Goal: Task Accomplishment & Management: Use online tool/utility

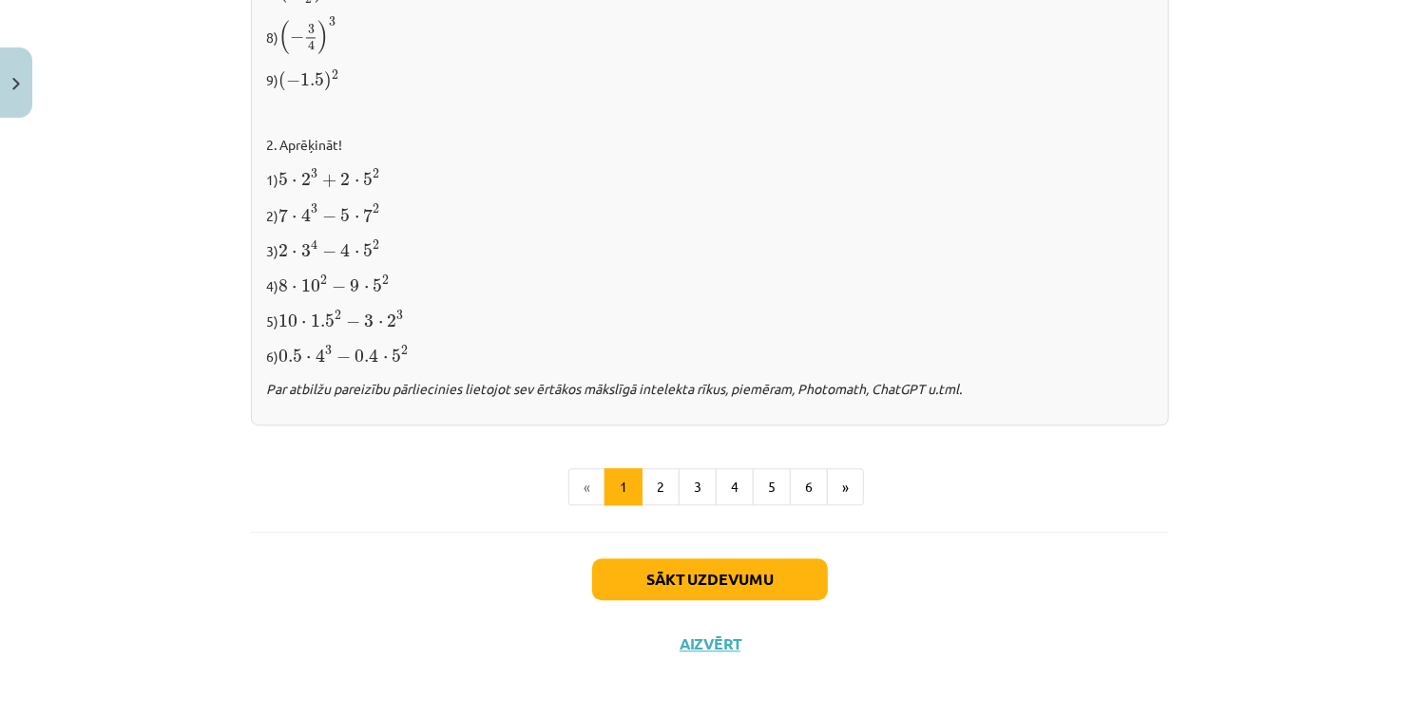
scroll to position [1981, 0]
click at [739, 565] on button "Sākt uzdevumu" at bounding box center [710, 579] width 236 height 42
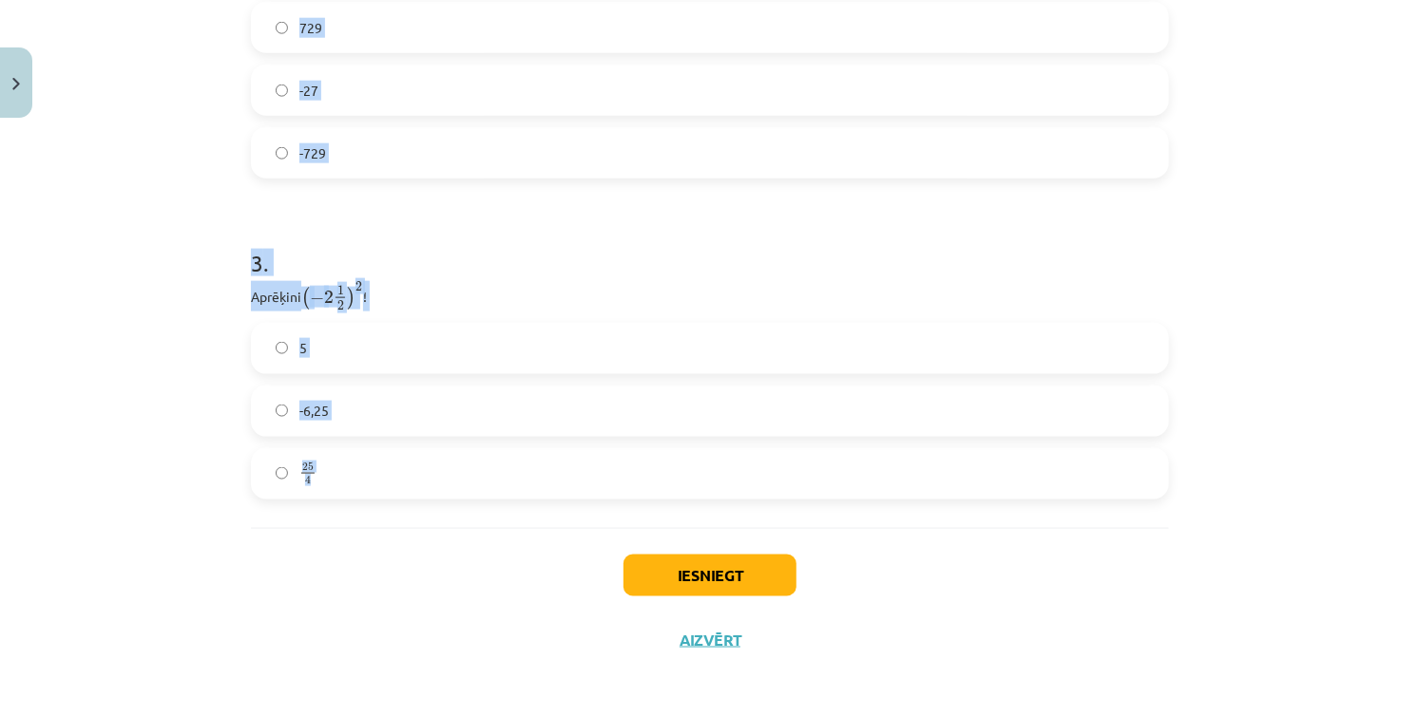
scroll to position [1103, 0]
drag, startPoint x: 239, startPoint y: 372, endPoint x: 478, endPoint y: 456, distance: 253.1
copy form "1 . Atzīmē visus skaitļus, kuri ir kāda vesela skaitļa kvadrāts! 60 100 33 77 1…"
click at [1288, 343] on div "Mācību tēma: Matemātikas i - 12. klases 1. ieskaites mācību materiāls (ab) #2 📝…" at bounding box center [710, 358] width 1420 height 716
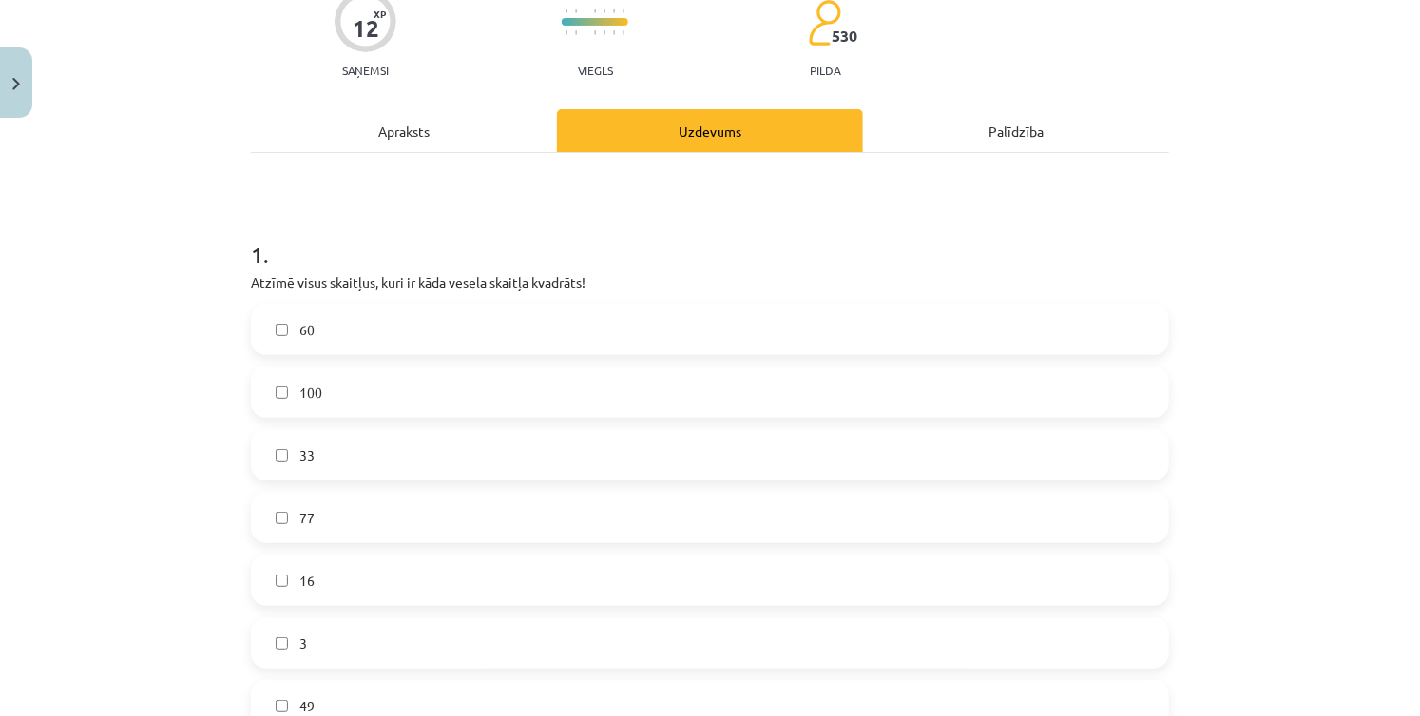
scroll to position [190, 0]
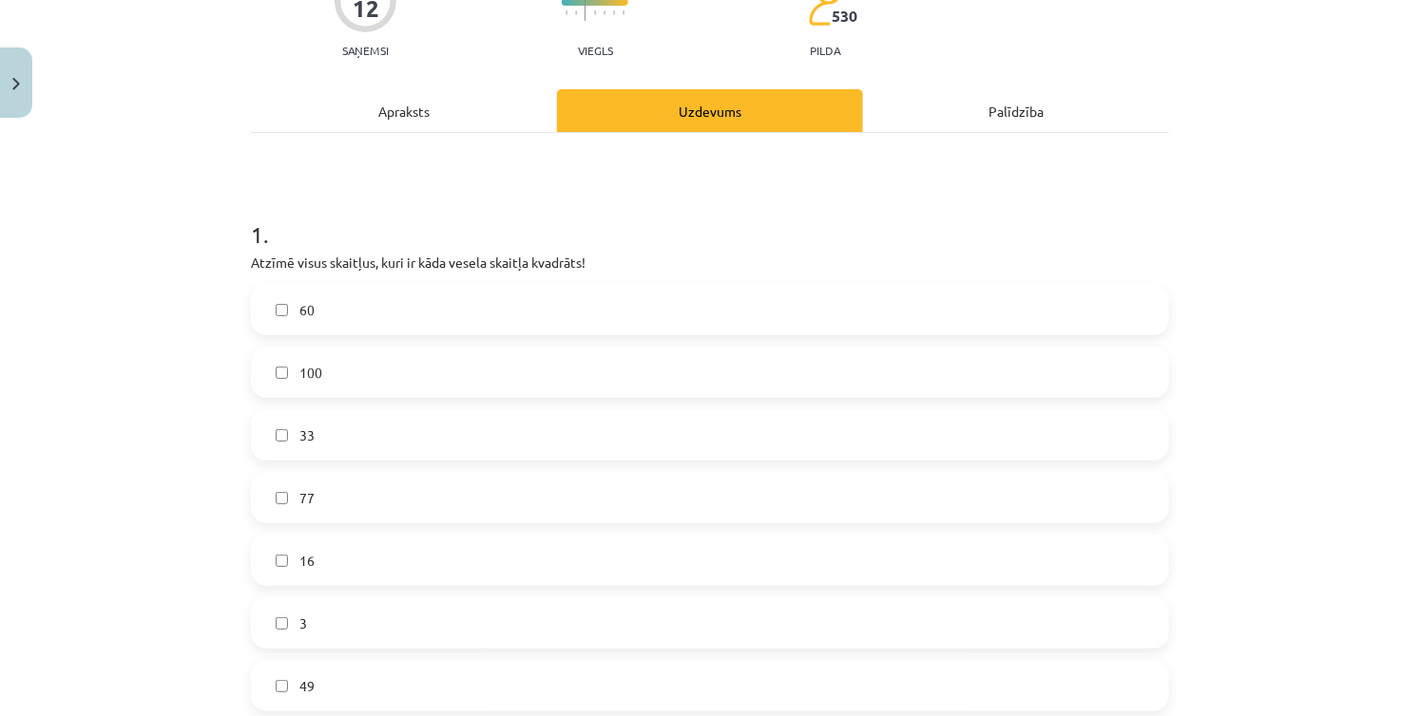
click at [1290, 212] on div "Mācību tēma: Matemātikas i - 12. klases 1. ieskaites mācību materiāls (ab) #2 📝…" at bounding box center [710, 358] width 1420 height 716
click at [346, 383] on label "100" at bounding box center [710, 373] width 914 height 48
drag, startPoint x: 1390, startPoint y: 231, endPoint x: 1377, endPoint y: 239, distance: 15.3
click at [1390, 231] on div "Mācību tēma: Matemātikas i - 12. klases 1. ieskaites mācību materiāls (ab) #2 📝…" at bounding box center [710, 358] width 1420 height 716
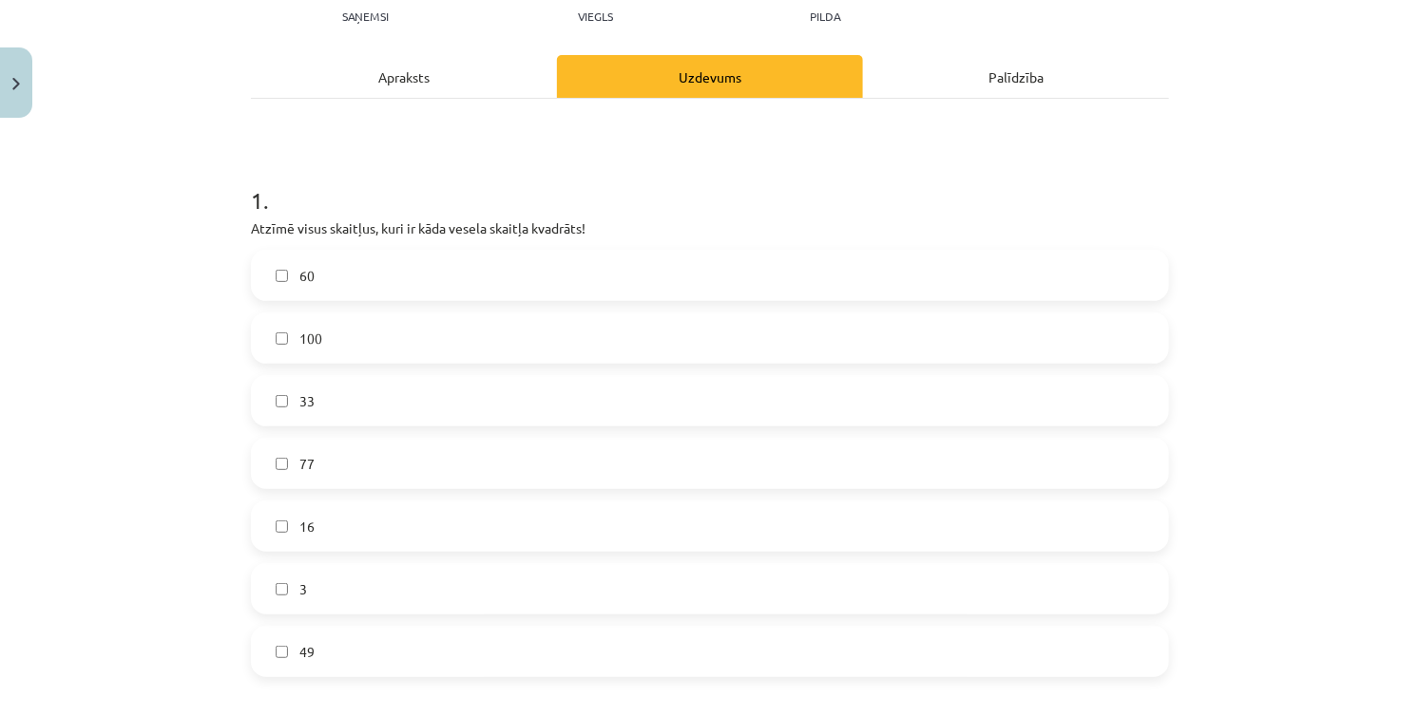
scroll to position [285, 0]
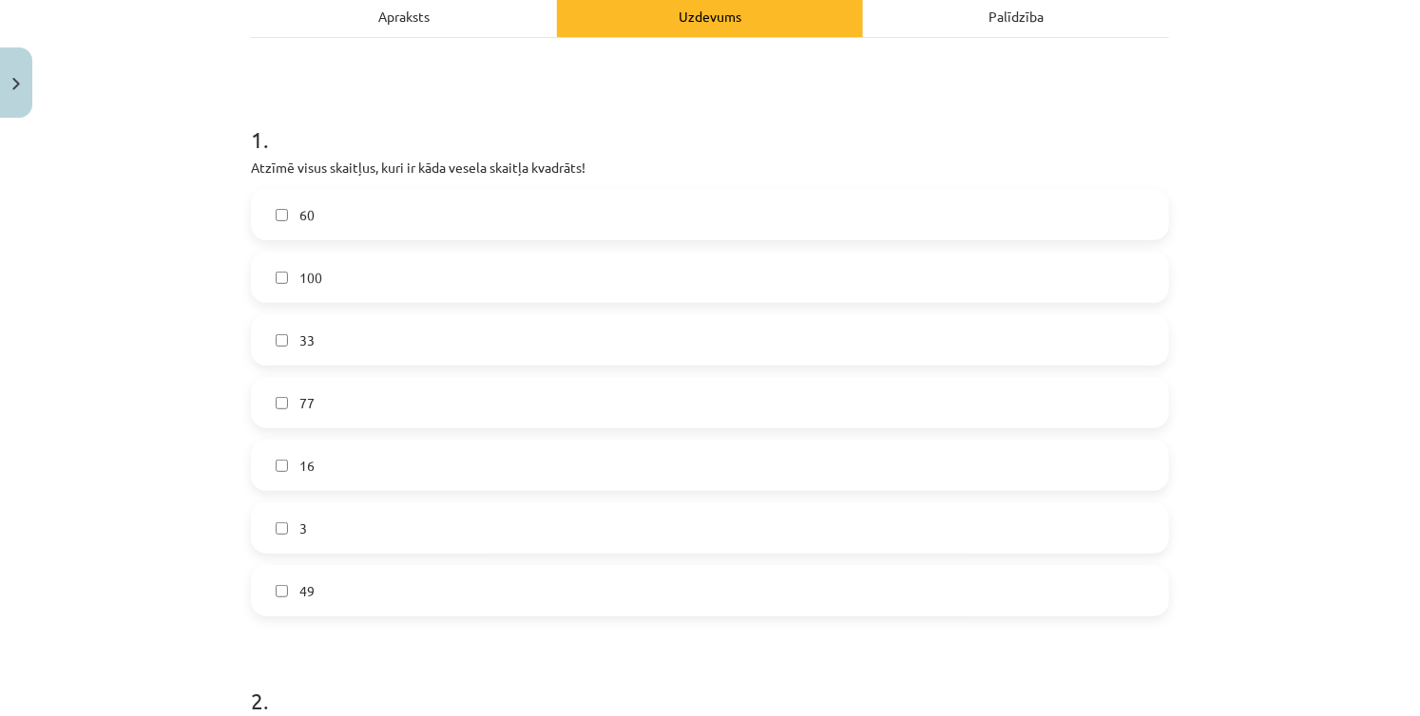
click at [388, 455] on label "16" at bounding box center [710, 466] width 914 height 48
click at [299, 586] on span "49" at bounding box center [306, 592] width 15 height 20
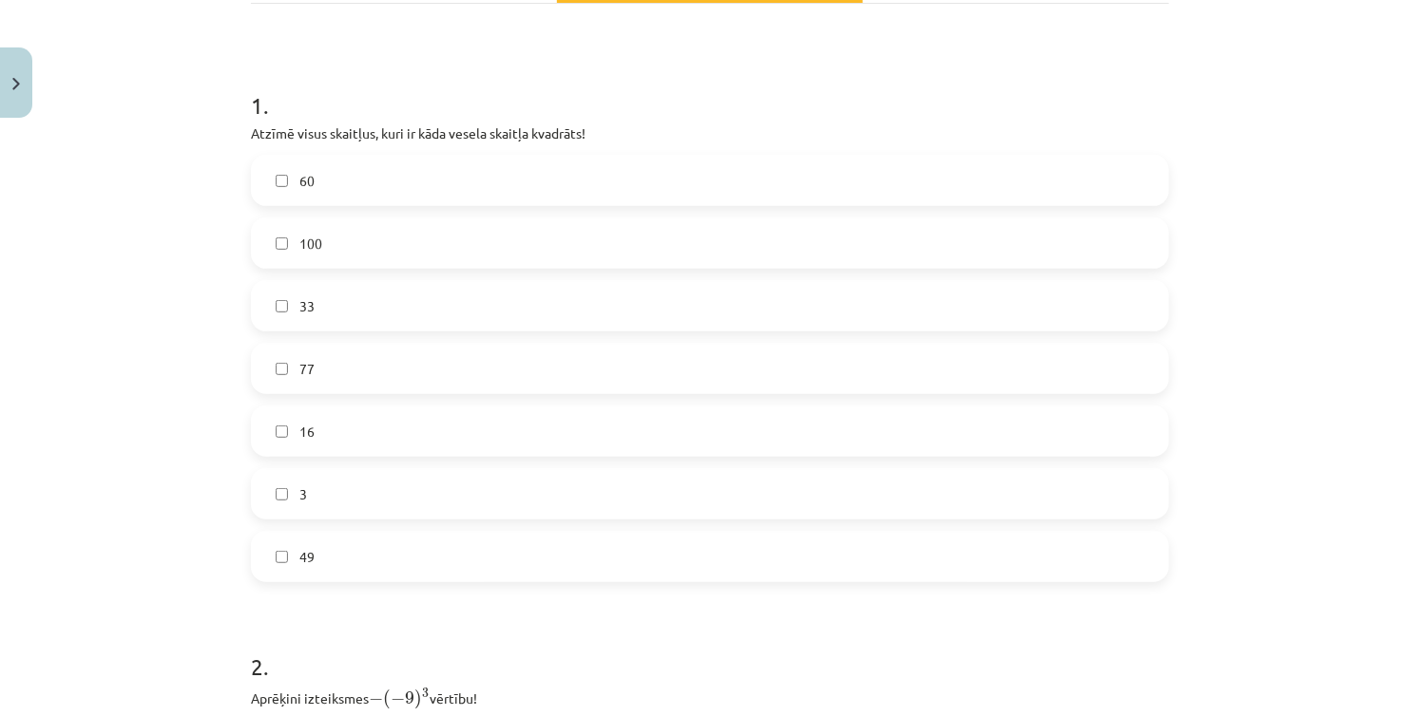
scroll to position [380, 0]
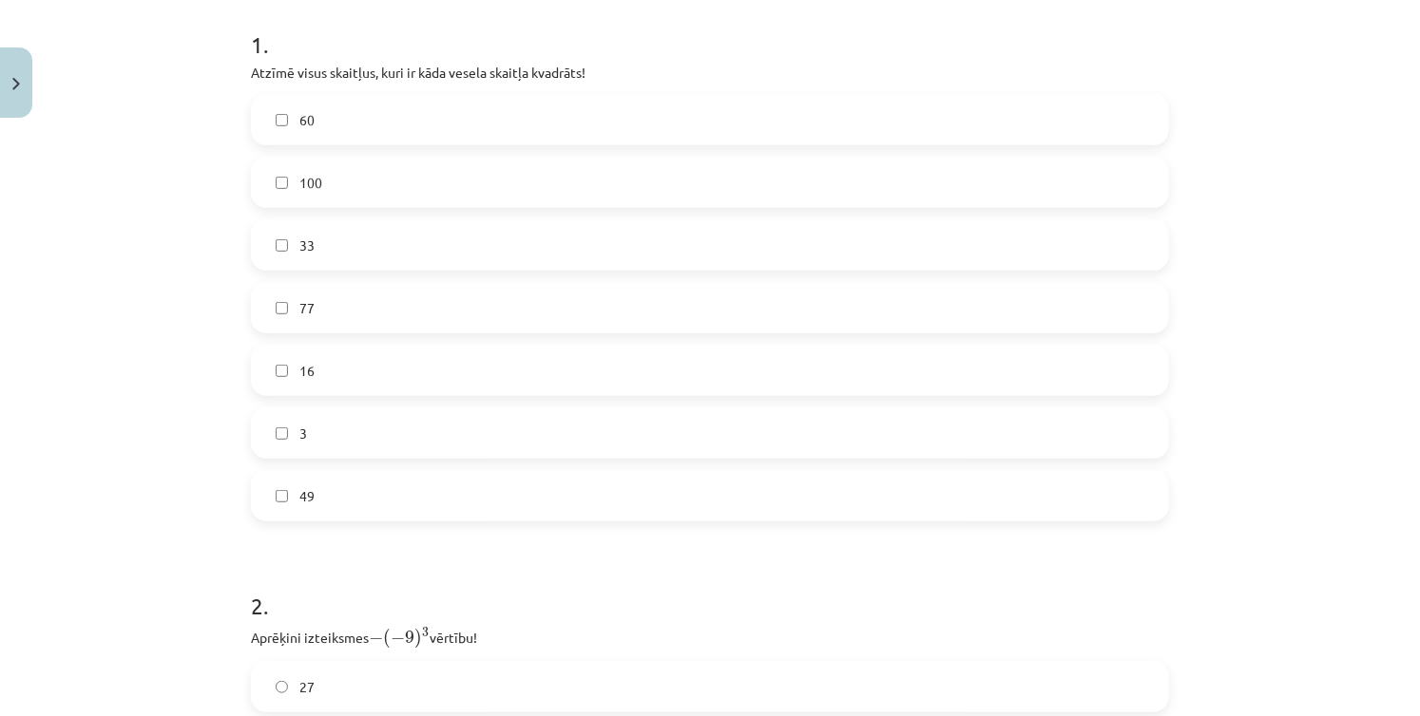
click at [1327, 261] on div "Mācību tēma: Matemātikas i - 12. klases 1. ieskaites mācību materiāls (ab) #2 📝…" at bounding box center [710, 358] width 1420 height 716
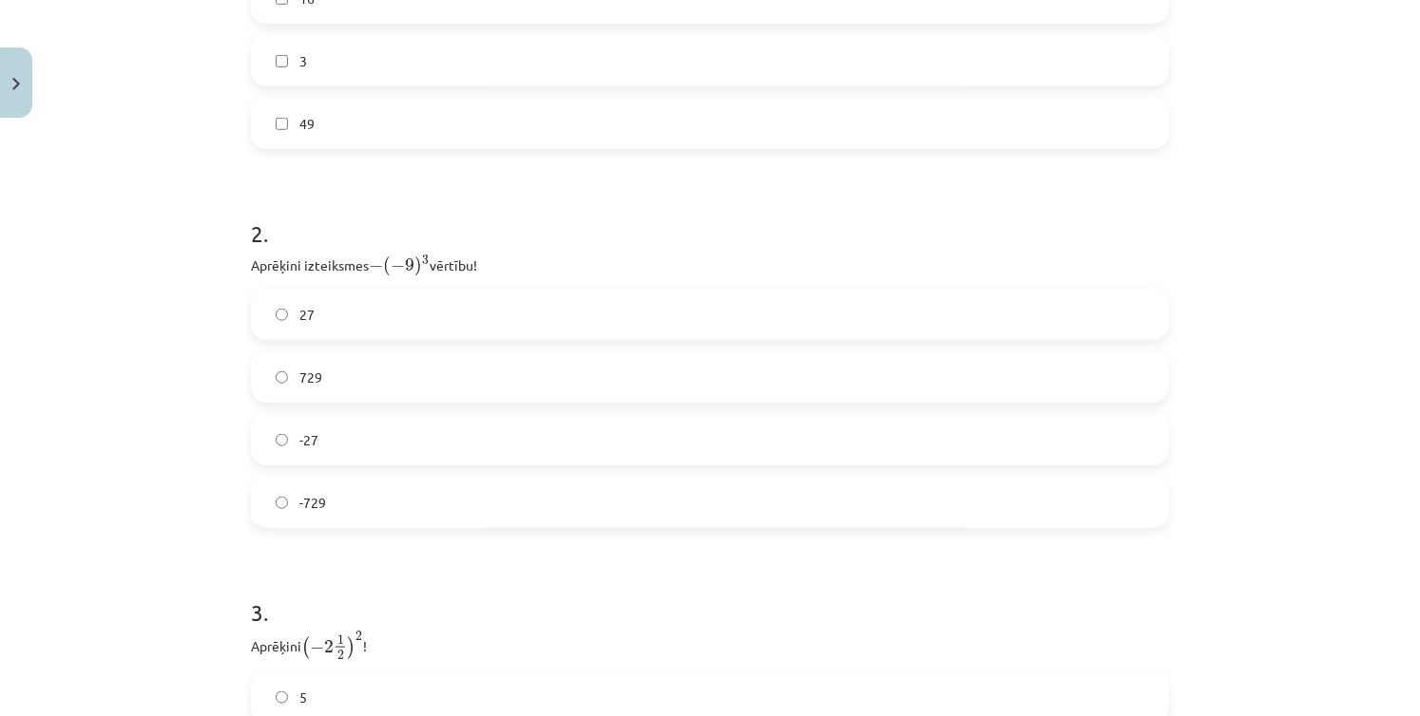
scroll to position [760, 0]
click at [1264, 336] on div "Mācību tēma: Matemātikas i - 12. klases 1. ieskaites mācību materiāls (ab) #2 📝…" at bounding box center [710, 358] width 1420 height 716
click at [1256, 280] on div "Mācību tēma: Matemātikas i - 12. klases 1. ieskaites mācību materiāls (ab) #2 📝…" at bounding box center [710, 358] width 1420 height 716
click at [299, 372] on span "729" at bounding box center [310, 370] width 23 height 20
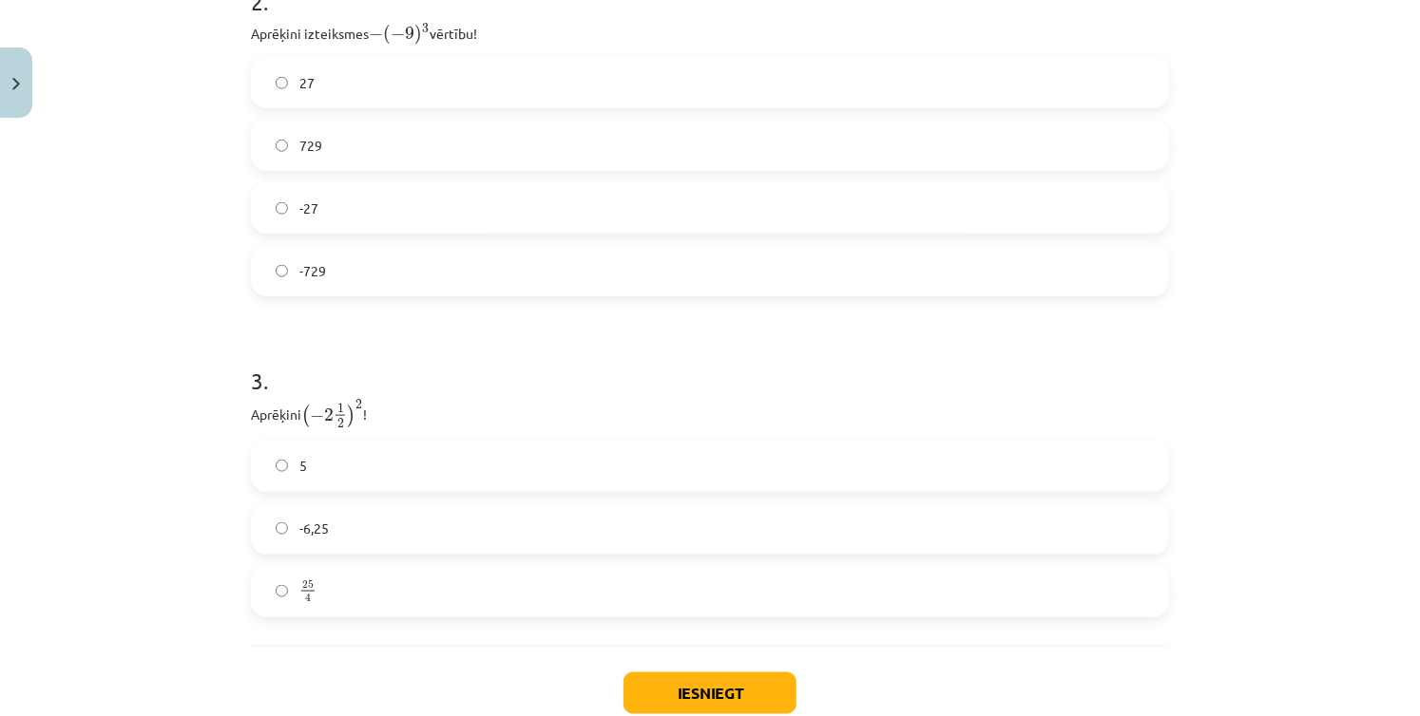
scroll to position [1045, 0]
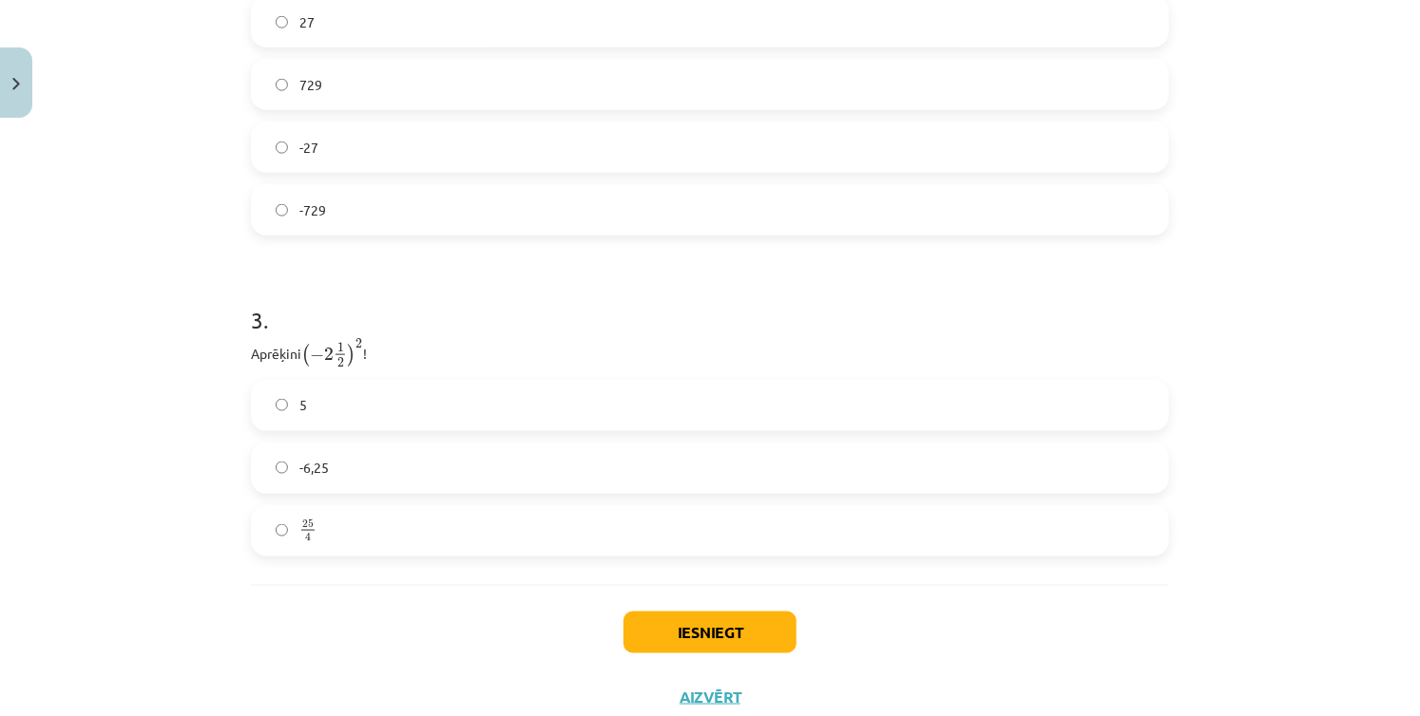
click at [1325, 249] on div "Mācību tēma: Matemātikas i - 12. klases 1. ieskaites mācību materiāls (ab) #2 📝…" at bounding box center [710, 358] width 1420 height 716
click at [339, 479] on label "-6,25" at bounding box center [710, 469] width 914 height 48
click at [1270, 275] on div "Mācību tēma: Matemātikas i - 12. klases 1. ieskaites mācību materiāls (ab) #2 📝…" at bounding box center [710, 358] width 1420 height 716
click at [690, 624] on button "Iesniegt" at bounding box center [709, 633] width 173 height 42
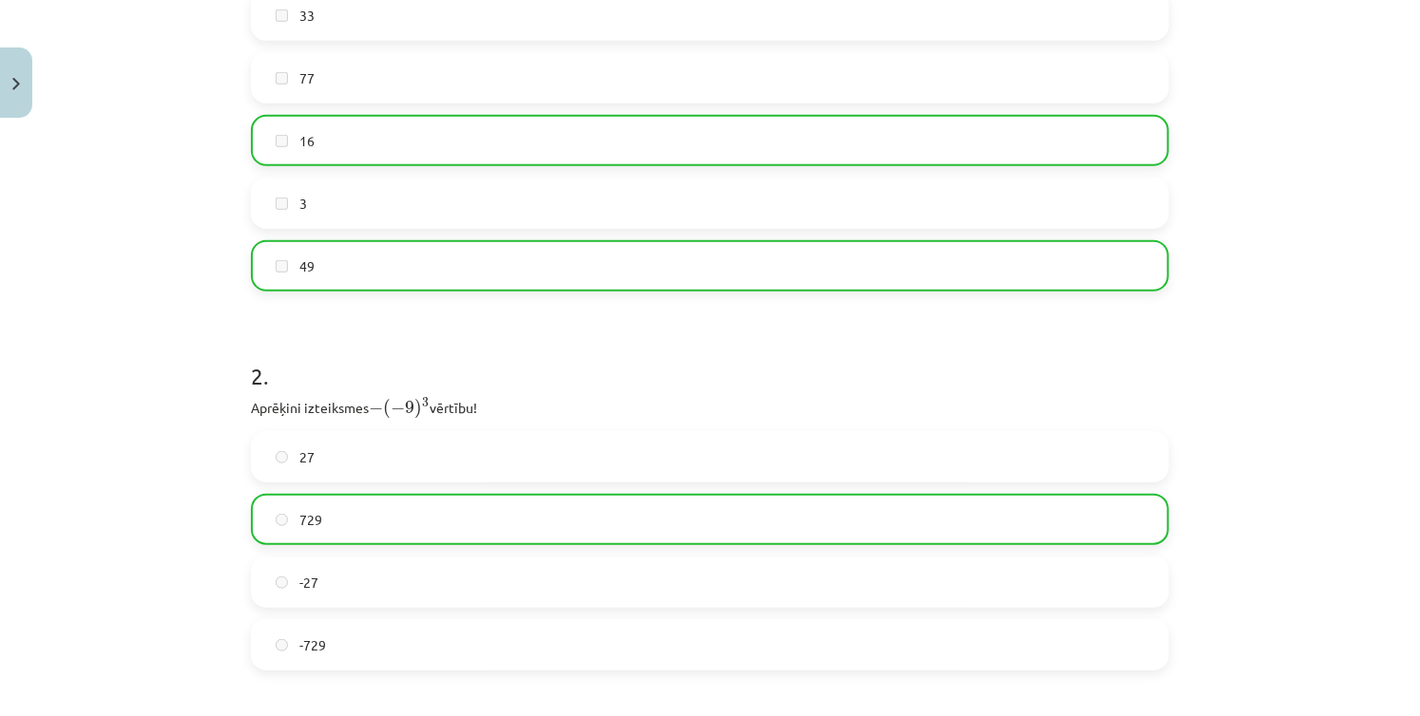
scroll to position [665, 0]
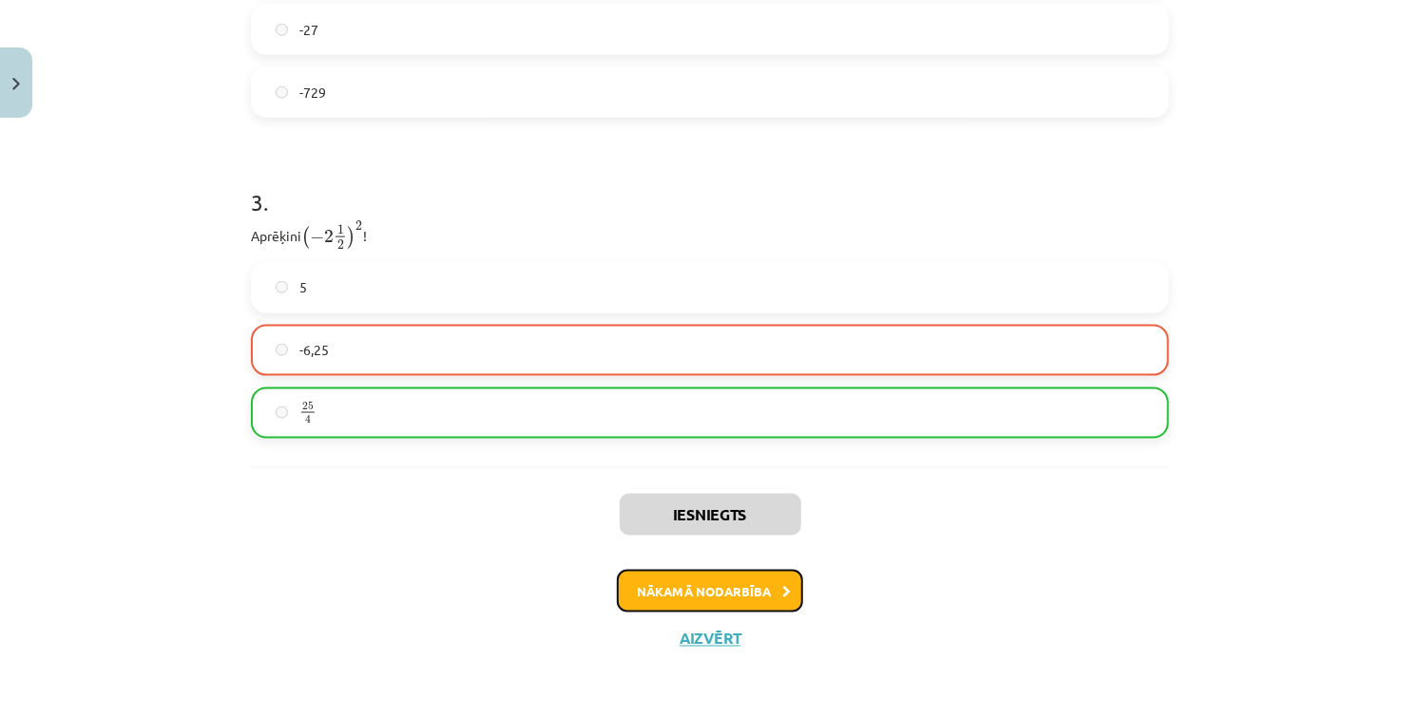
click at [758, 601] on button "Nākamā nodarbība" at bounding box center [710, 592] width 186 height 44
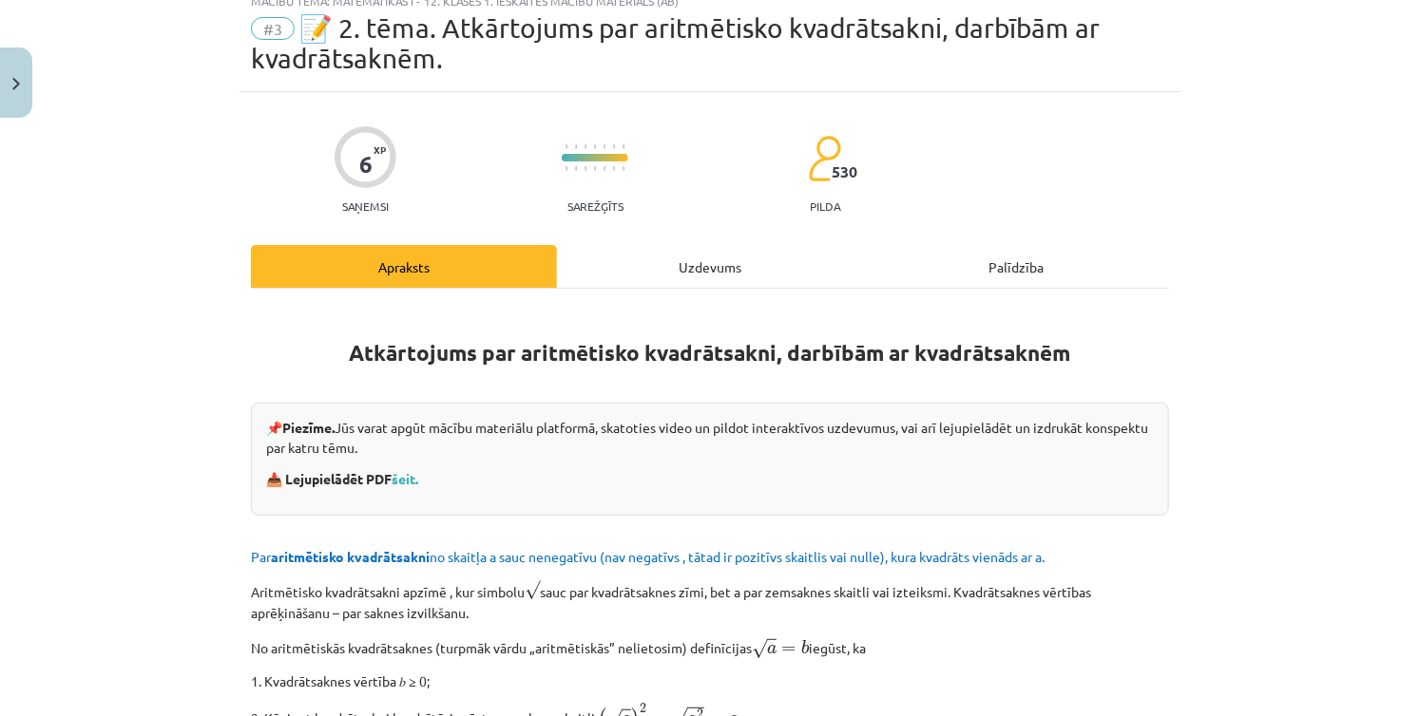
scroll to position [48, 0]
